Goal: Communication & Community: Share content

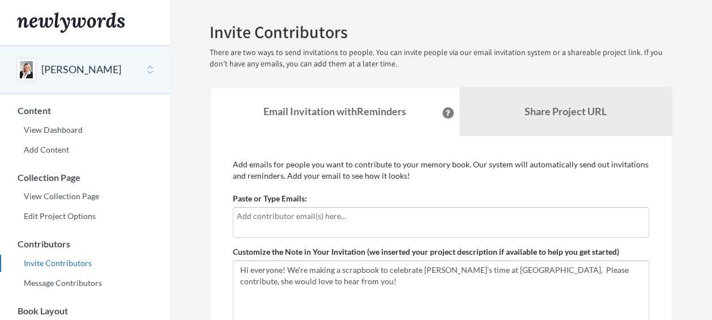
click at [333, 214] on input "text" at bounding box center [441, 216] width 409 height 12
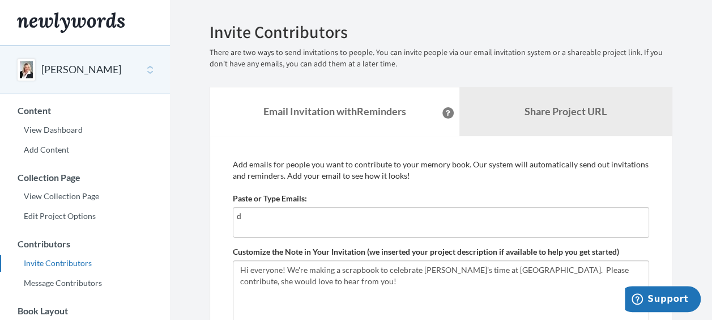
type input "[PERSON_NAME][EMAIL_ADDRESS][PERSON_NAME][DOMAIN_NAME]"
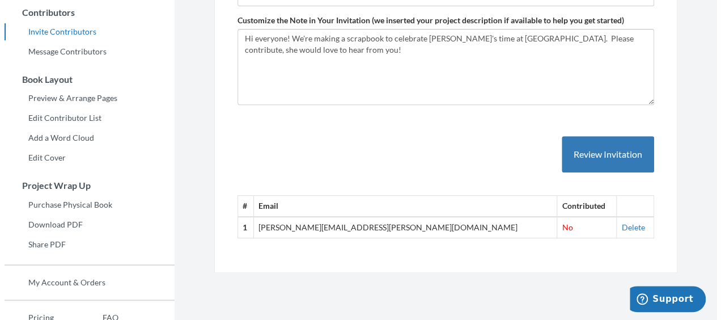
scroll to position [230, 0]
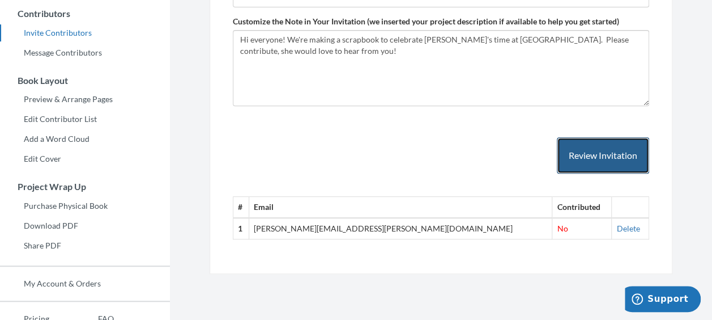
click at [611, 161] on button "Review Invitation" at bounding box center [603, 155] width 92 height 37
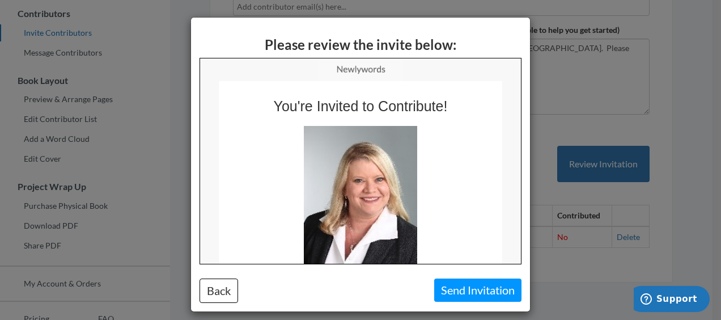
scroll to position [0, 0]
drag, startPoint x: 399, startPoint y: 190, endPoint x: 257, endPoint y: 73, distance: 184.3
click at [257, 73] on tbody "You're Invited to Contribute! You're invited to be part of a book being organiz…" at bounding box center [360, 314] width 321 height 512
copy tbody "You're Invited to Contribute! You're invited to be part of a book being organiz…"
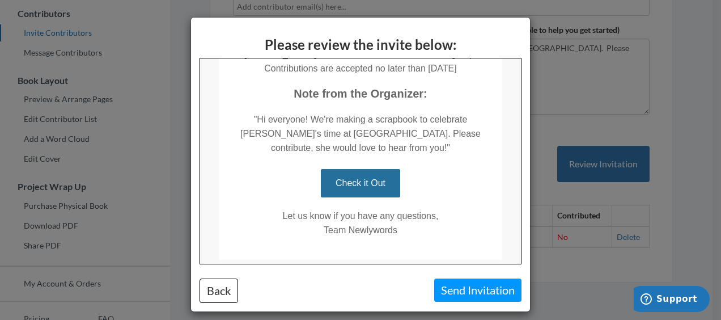
scroll to position [292, 0]
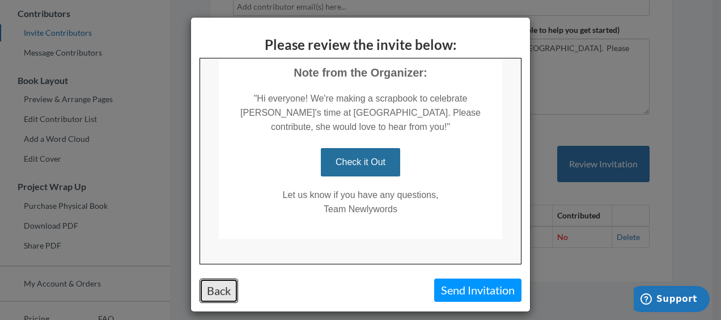
click at [220, 300] on button "Back" at bounding box center [219, 290] width 39 height 24
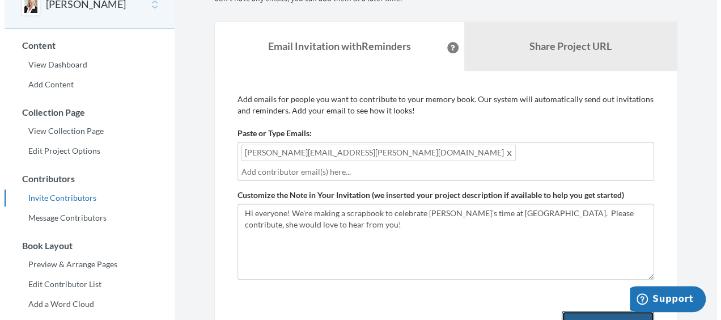
scroll to position [63, 0]
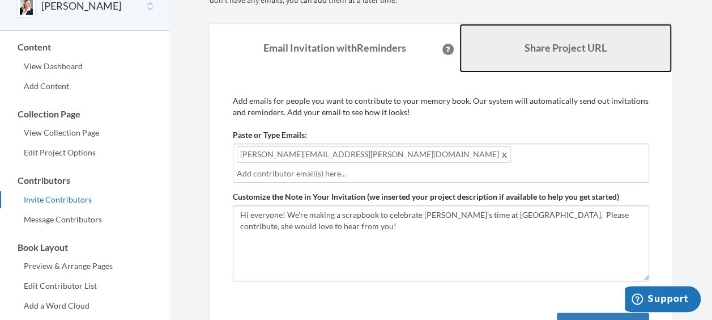
click at [486, 57] on link "Share Project URL" at bounding box center [566, 48] width 213 height 49
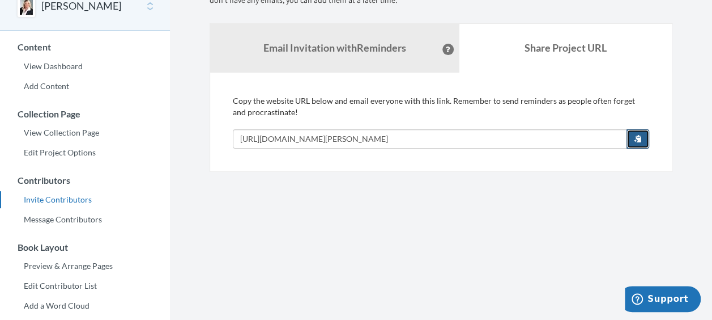
click at [640, 138] on span "button" at bounding box center [638, 138] width 8 height 8
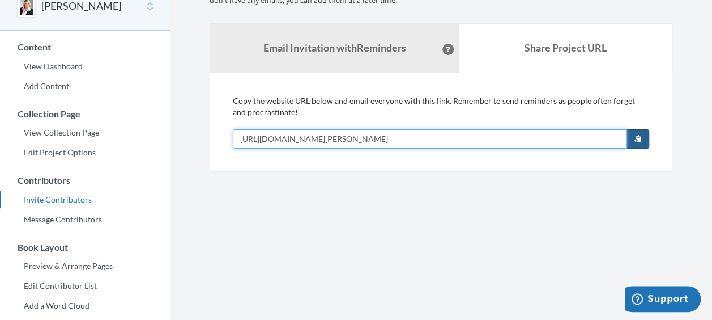
copy tbody "You're Invited to Contribute! You're invited to be part of a book being organiz…"
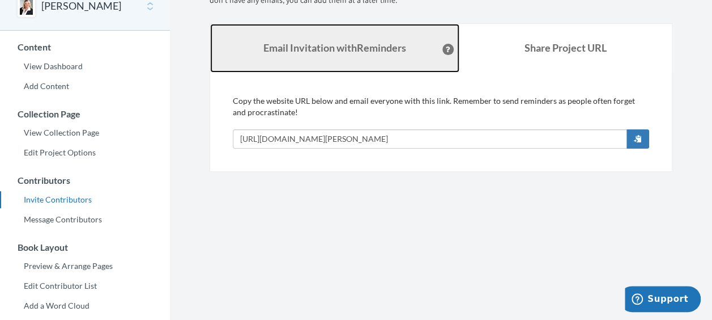
click at [329, 41] on strong "Email Invitation with Reminders" at bounding box center [335, 47] width 143 height 12
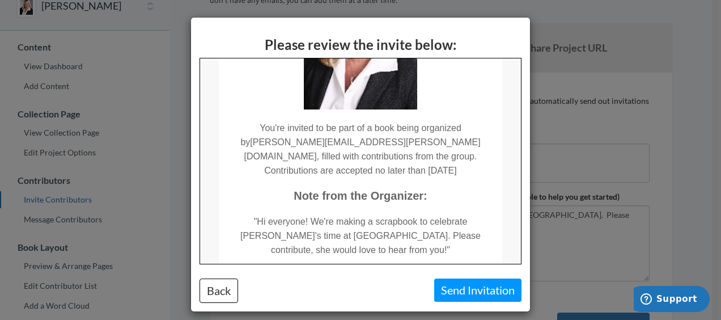
scroll to position [171, 0]
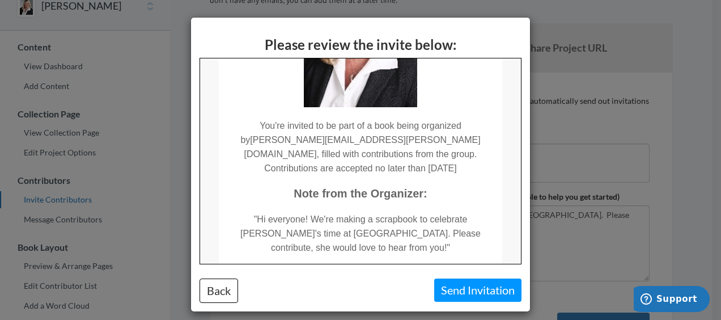
drag, startPoint x: 251, startPoint y: 123, endPoint x: 408, endPoint y: 125, distance: 157.0
click at [408, 125] on td "You're invited to be part of a book being organized by [PERSON_NAME][EMAIL_ADDR…" at bounding box center [359, 141] width 283 height 68
click at [686, 40] on div "Please review the invite below: Back Send Invitation" at bounding box center [360, 160] width 721 height 320
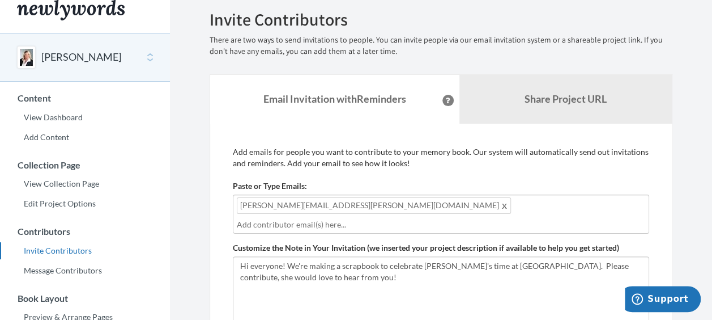
scroll to position [0, 0]
